Goal: Find specific page/section: Find specific page/section

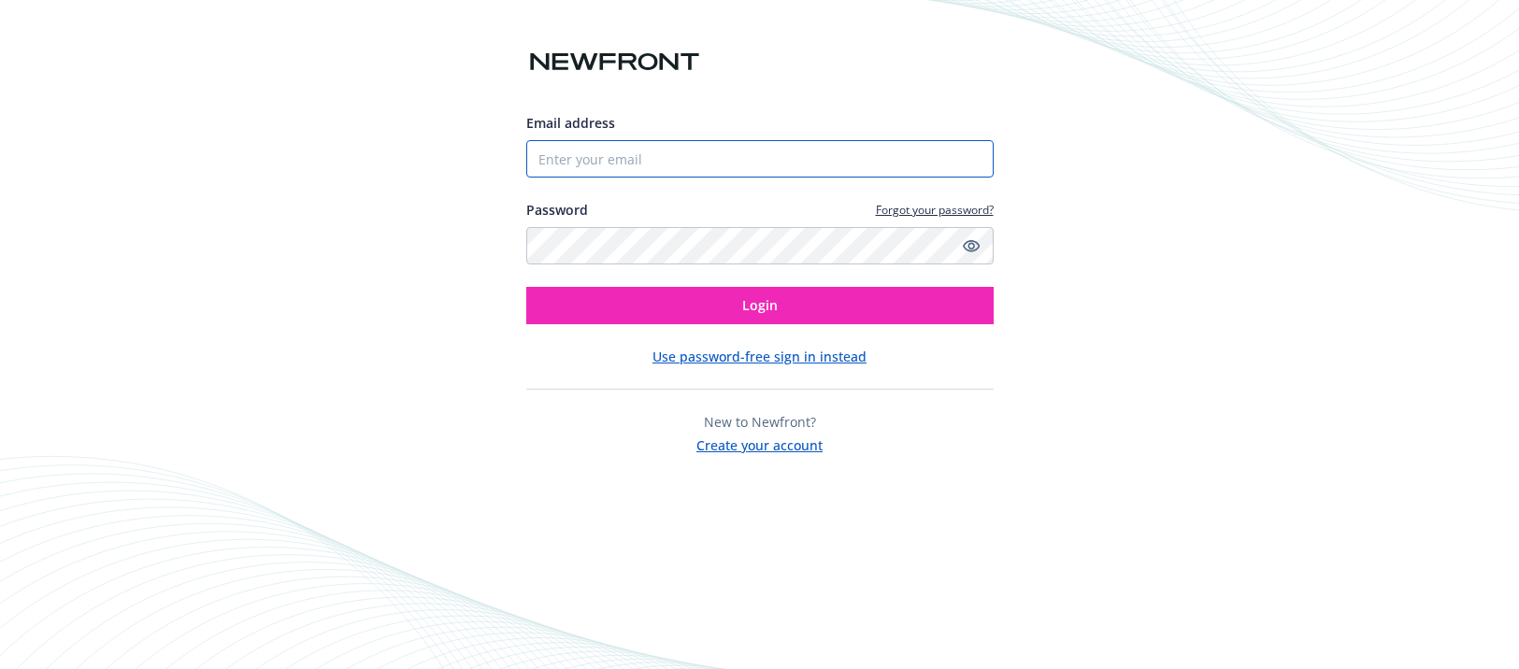
click at [598, 162] on input "Email address" at bounding box center [759, 158] width 467 height 37
type input "[EMAIL_ADDRESS][DOMAIN_NAME]"
